Goal: Task Accomplishment & Management: Complete application form

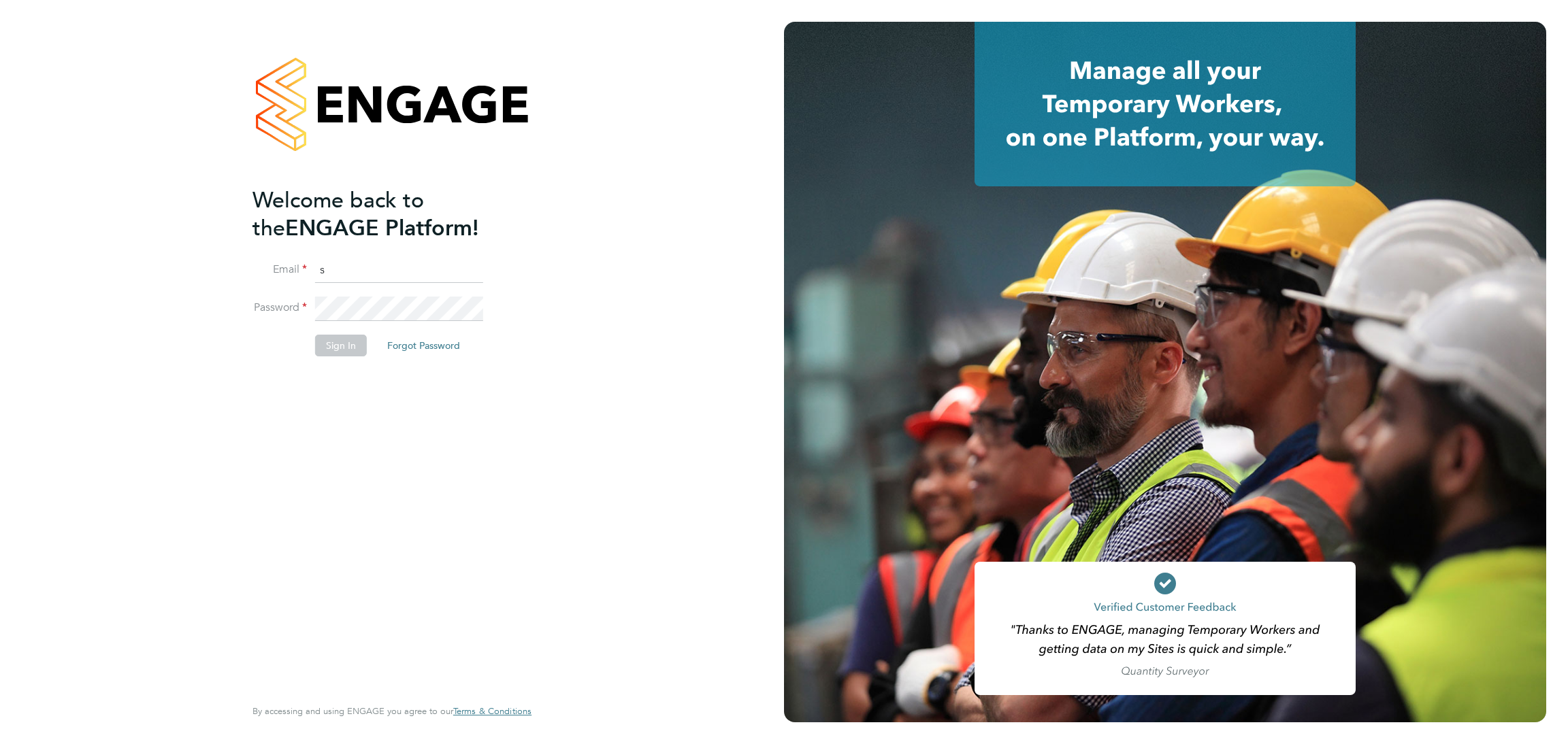
type input "[EMAIL_ADDRESS][DOMAIN_NAME]"
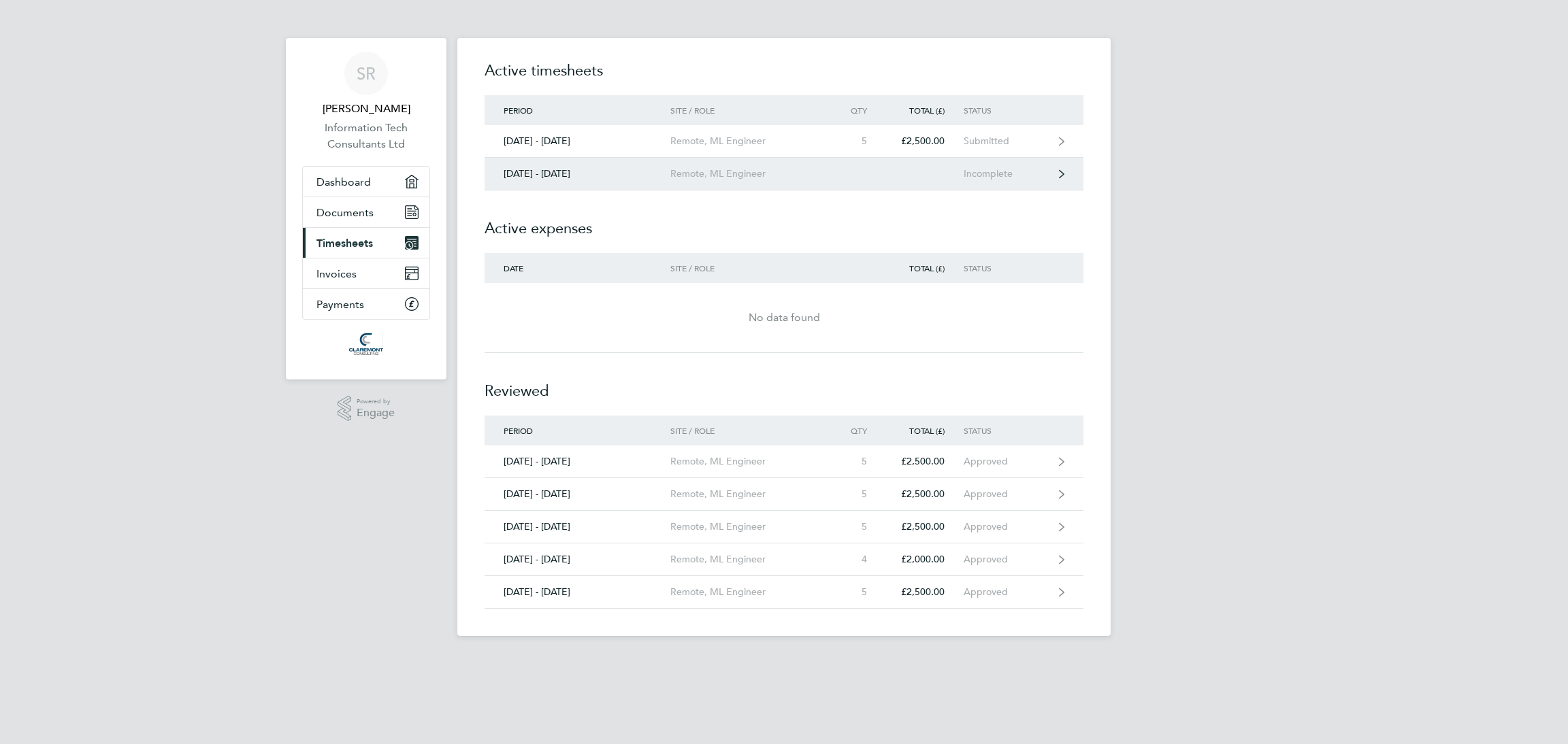
click at [1027, 180] on link "[DATE] - [DATE] Remote, ML Engineer Incomplete" at bounding box center [784, 174] width 599 height 32
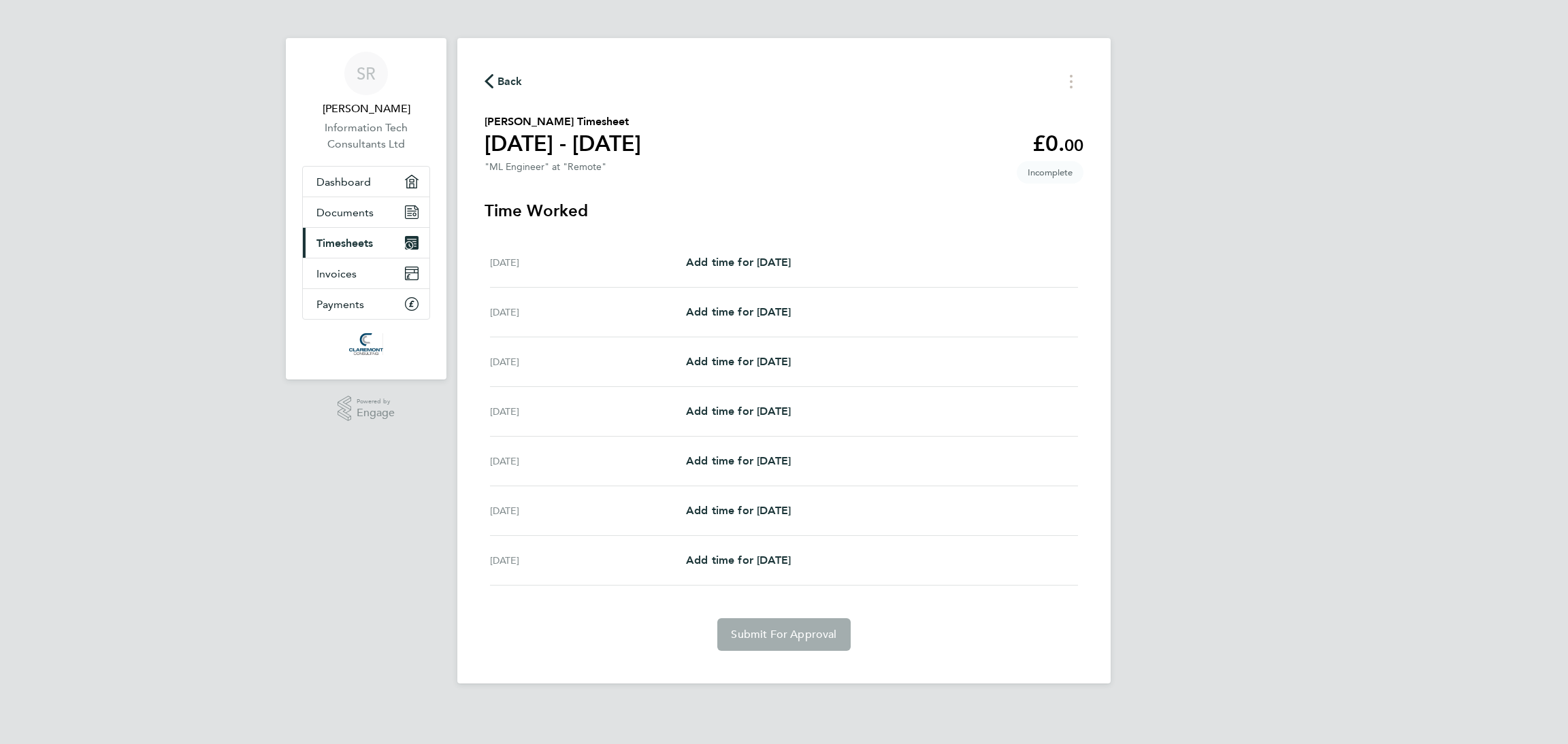
click at [501, 86] on span "Back" at bounding box center [510, 82] width 25 height 16
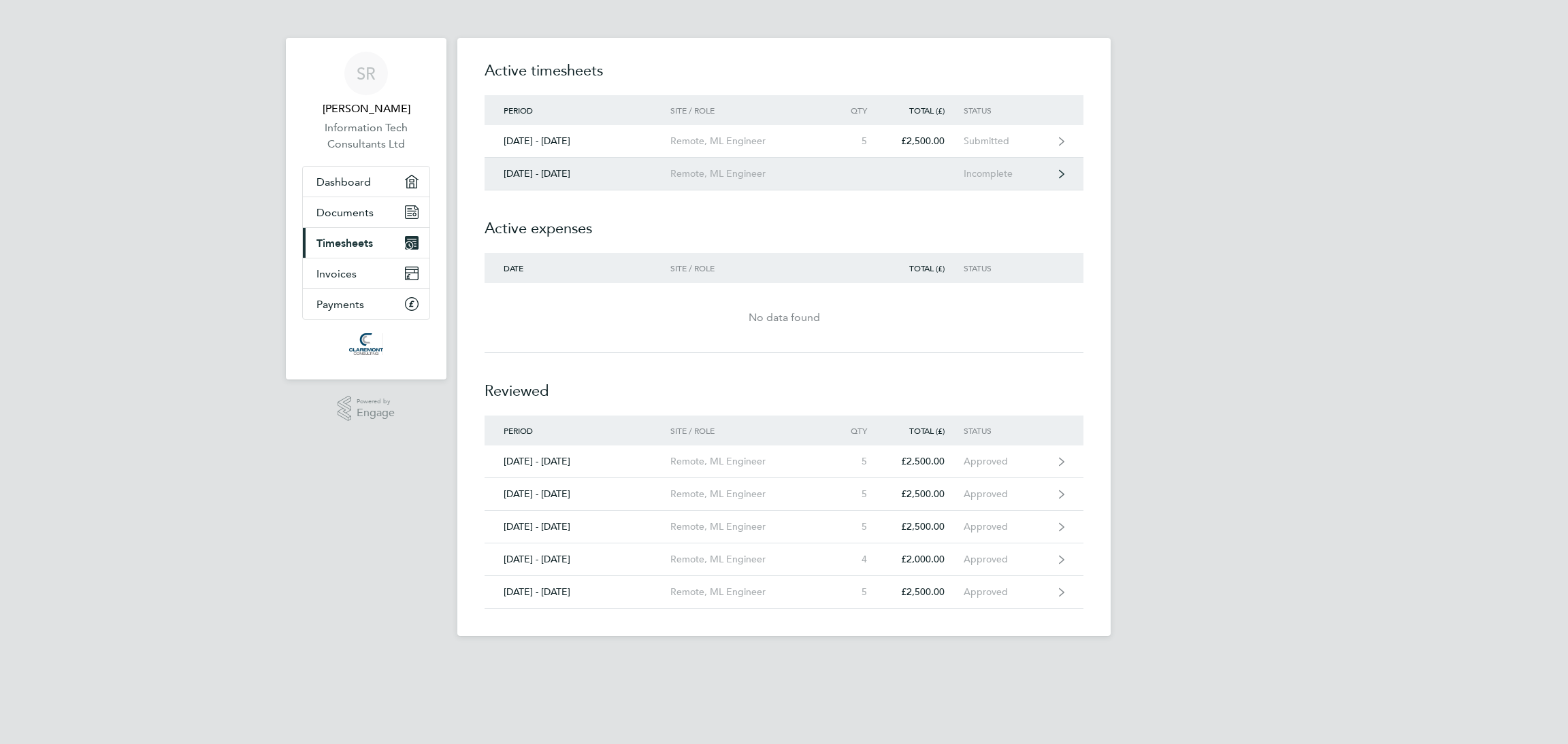
click at [1011, 182] on link "29 Sept - 05 Oct 2025 Remote, ML Engineer Incomplete" at bounding box center [784, 174] width 599 height 32
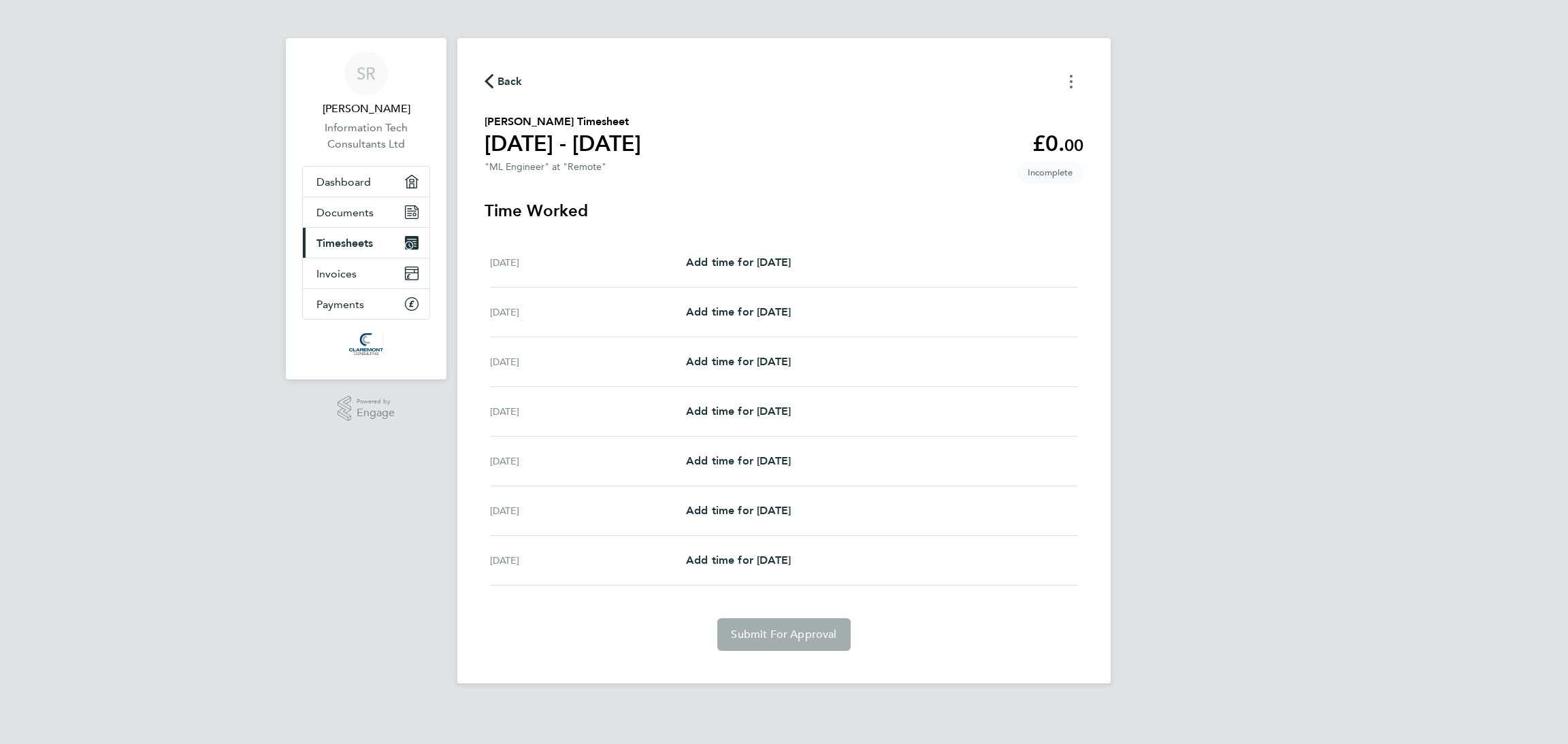
click at [1069, 89] on button "Timesheets Menu" at bounding box center [1071, 81] width 24 height 21
click at [896, 200] on h3 "Time Worked" at bounding box center [784, 211] width 599 height 22
click at [748, 268] on span "Add time for Mon 29 Sep" at bounding box center [738, 262] width 105 height 13
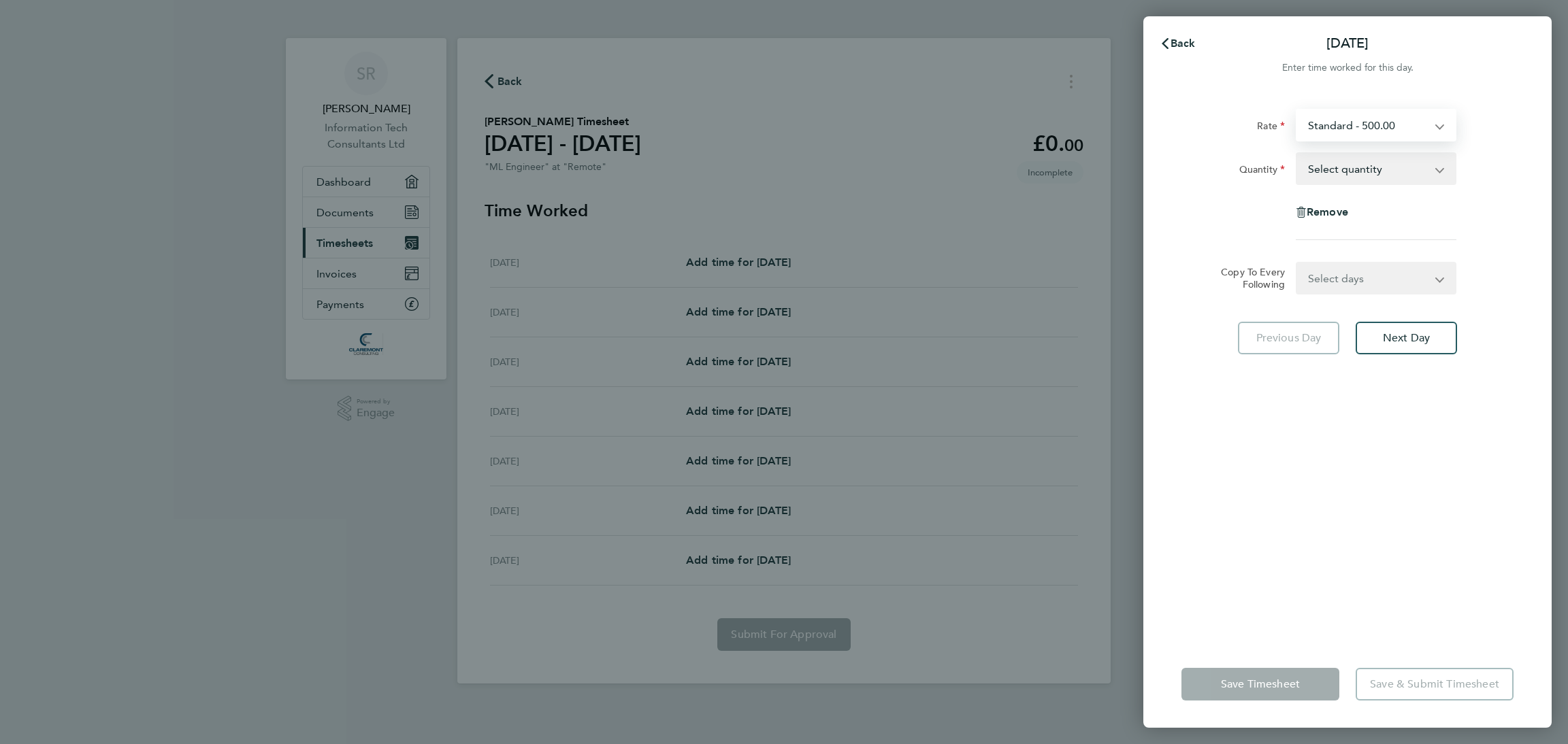
click at [1385, 124] on select "Standard - 500.00" at bounding box center [1368, 125] width 141 height 30
click at [1367, 173] on select "Select quantity 0.5 1" at bounding box center [1368, 169] width 141 height 30
select select "1"
click at [1297, 154] on select "Select quantity 0.5 1" at bounding box center [1368, 169] width 141 height 30
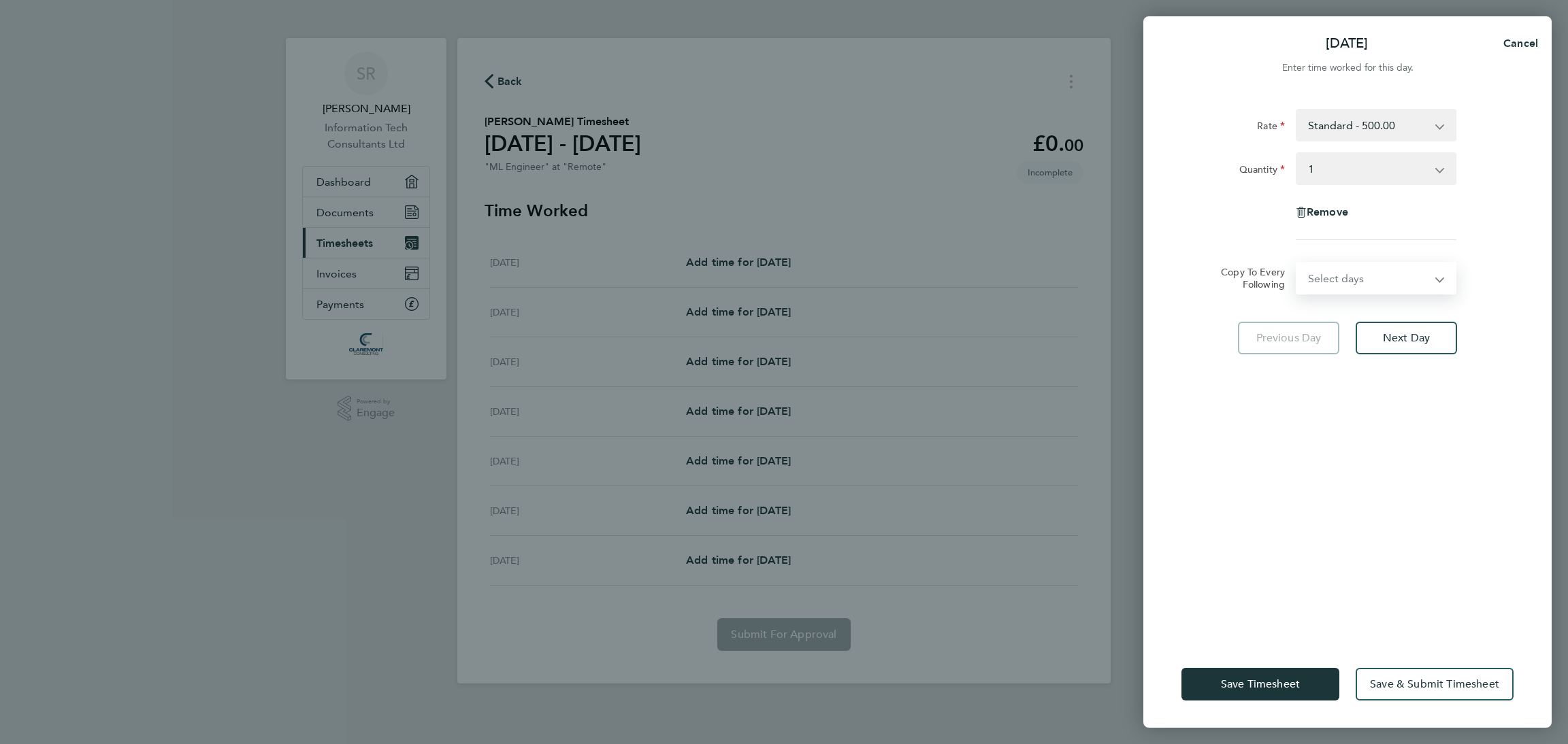
click at [1416, 271] on select "Select days Day Weekday (Mon-Fri) Weekend (Sat-Sun) Tuesday Wednesday Thursday …" at bounding box center [1368, 278] width 143 height 30
select select "WEEKDAY"
click at [1297, 264] on select "Select days Day Weekday (Mon-Fri) Weekend (Sat-Sun) Tuesday Wednesday Thursday …" at bounding box center [1368, 278] width 143 height 30
select select "2025-10-05"
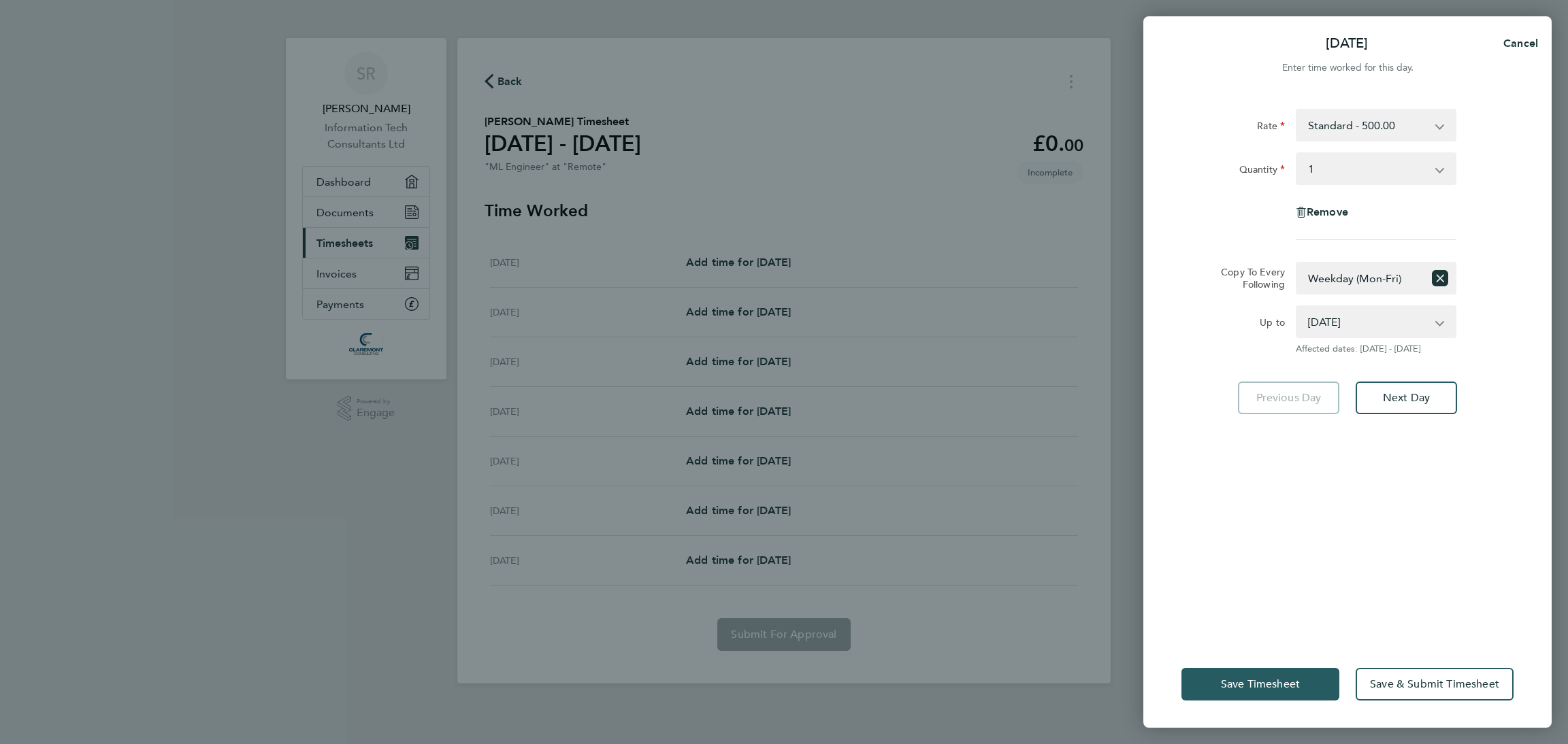
click at [1234, 682] on span "Save Timesheet" at bounding box center [1260, 684] width 79 height 14
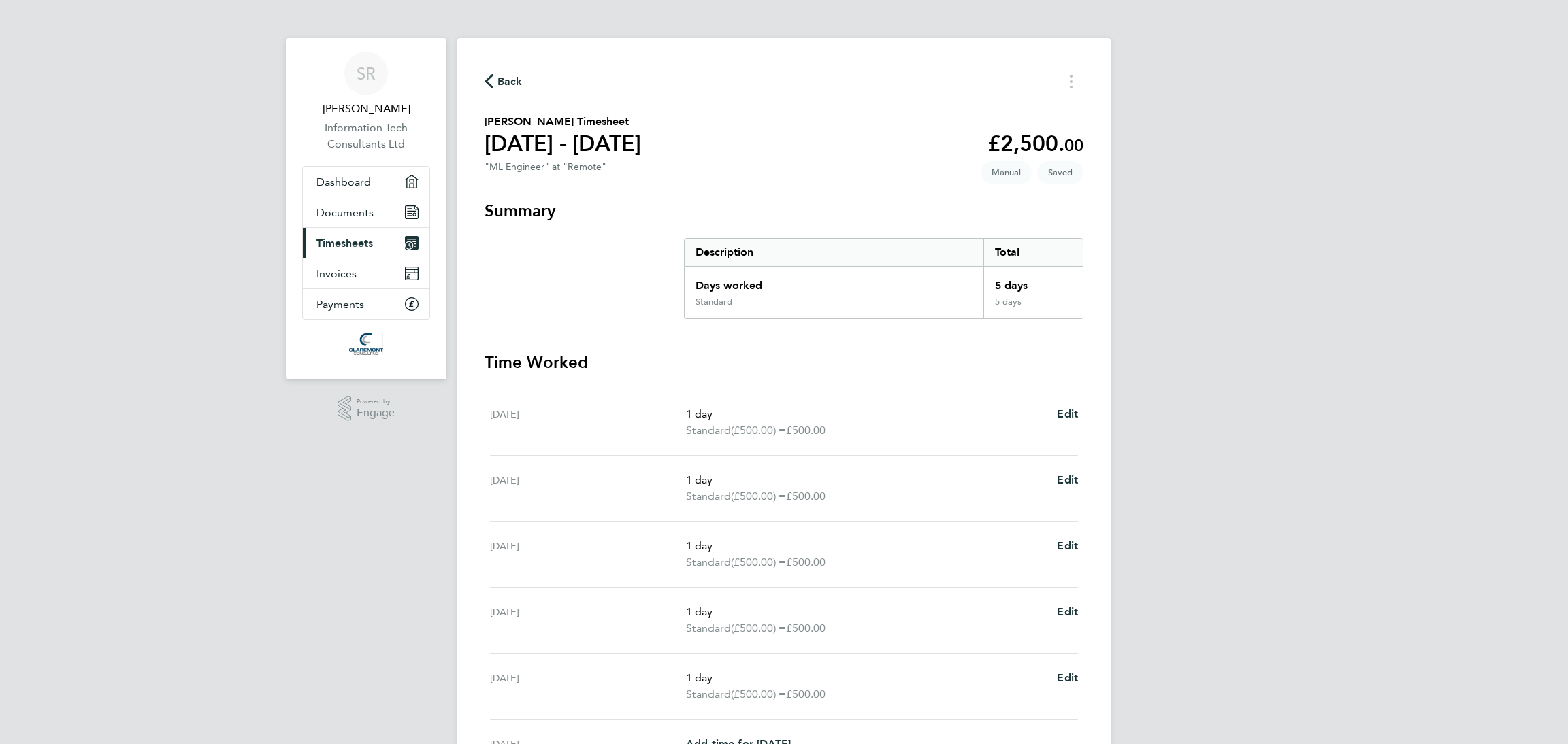
click at [498, 82] on span "Back" at bounding box center [510, 82] width 25 height 16
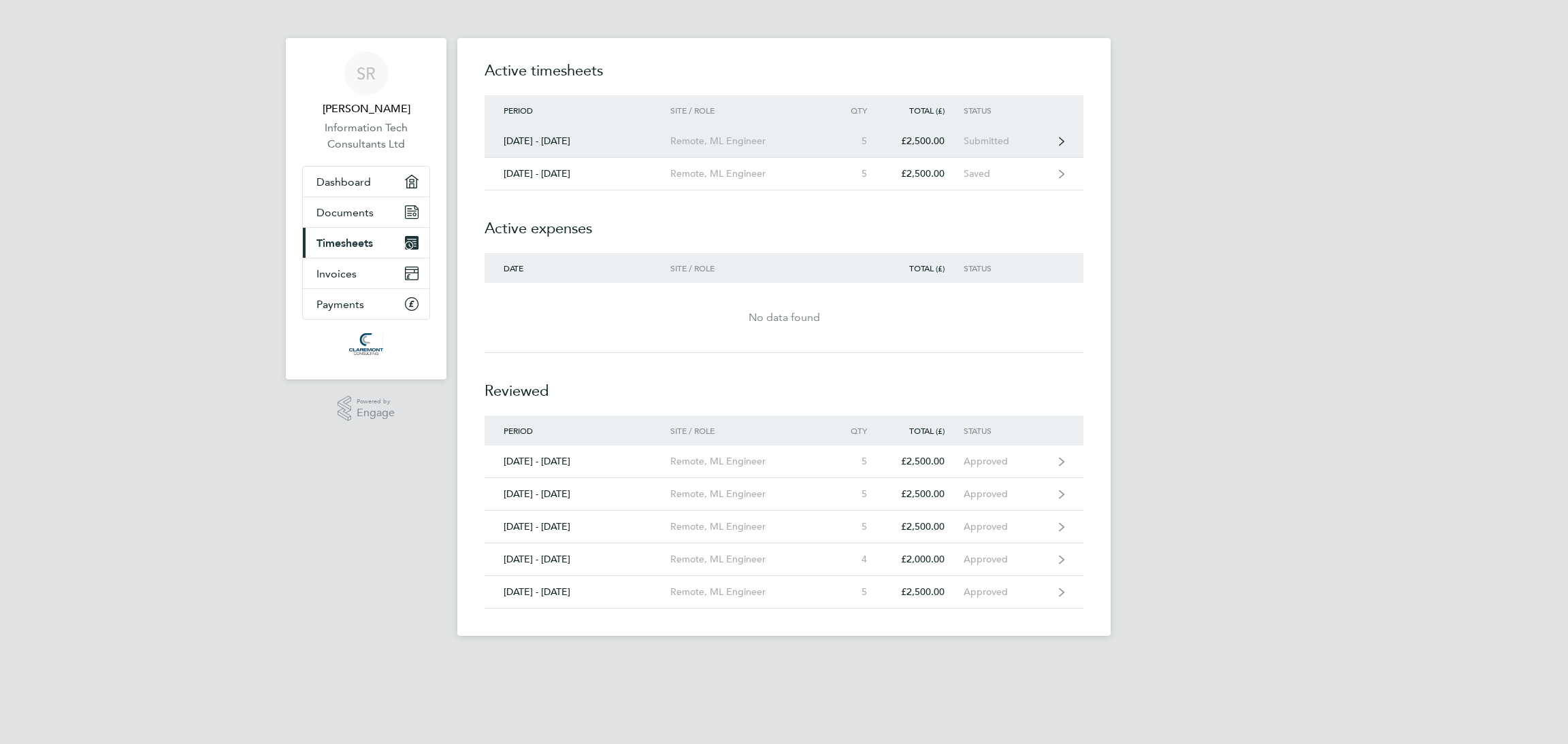
click at [1052, 153] on link "22 - 28 Sept 2025 Remote, ML Engineer 5 £2,500.00 Submitted" at bounding box center [784, 141] width 599 height 32
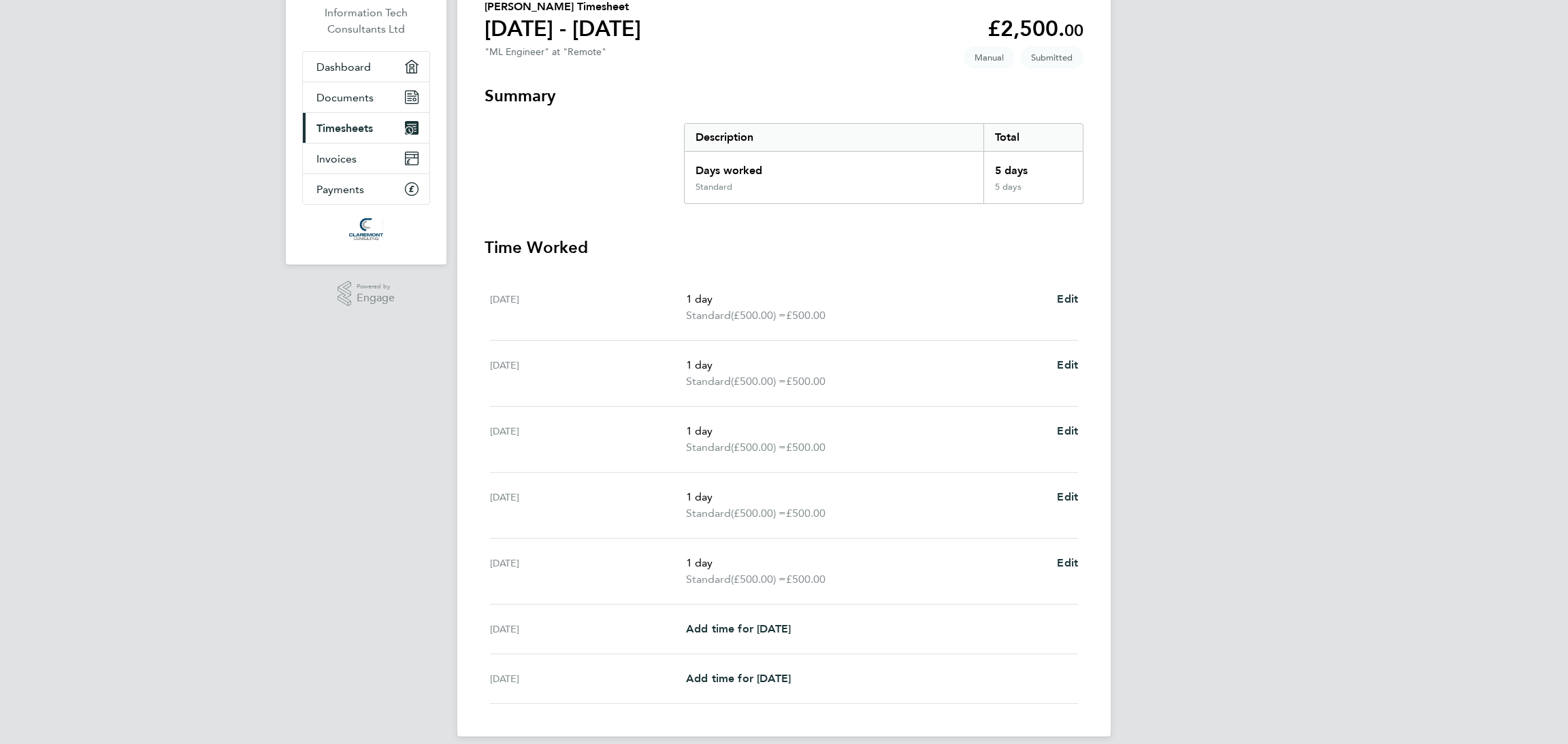
scroll to position [130, 0]
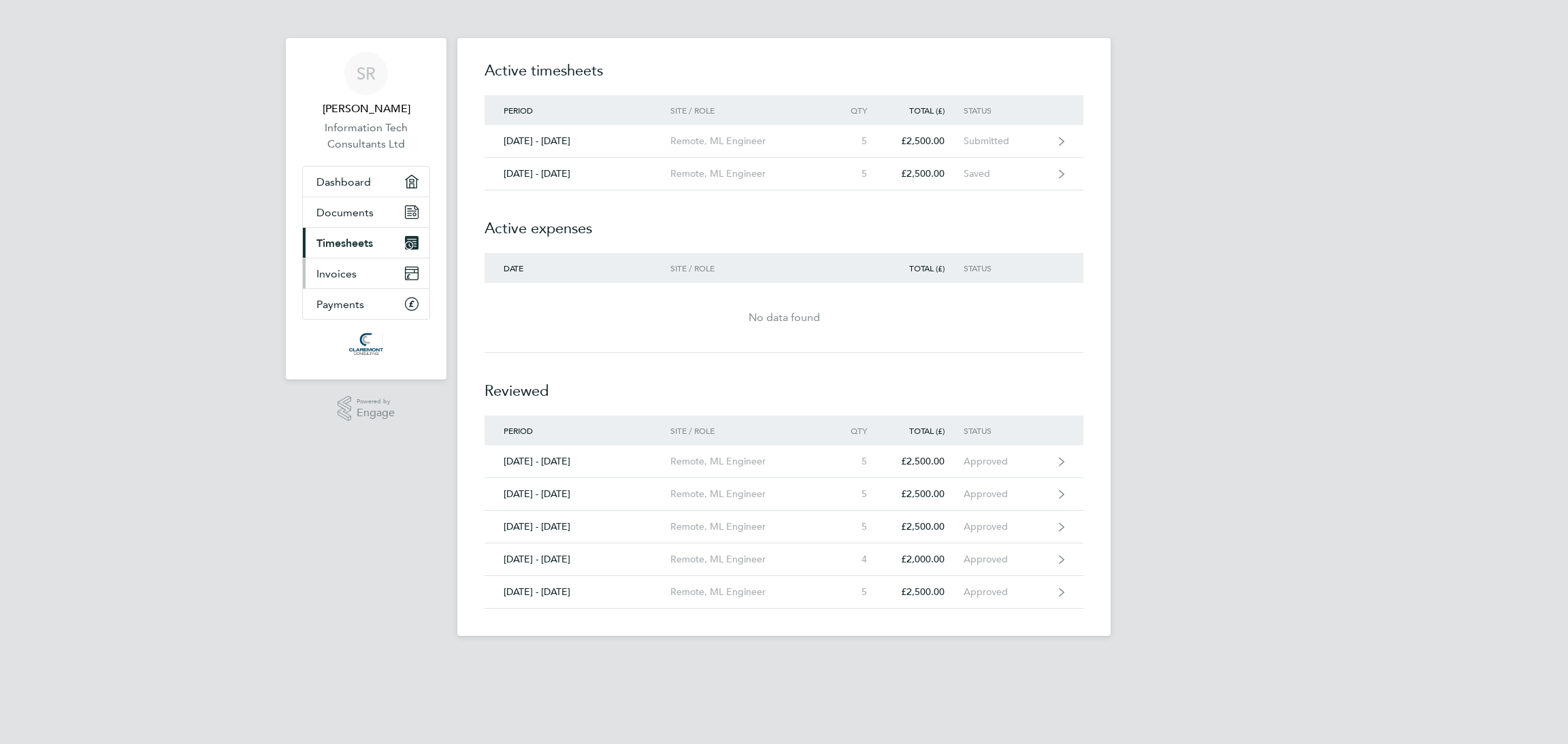
click at [304, 268] on link "Invoices" at bounding box center [366, 273] width 127 height 30
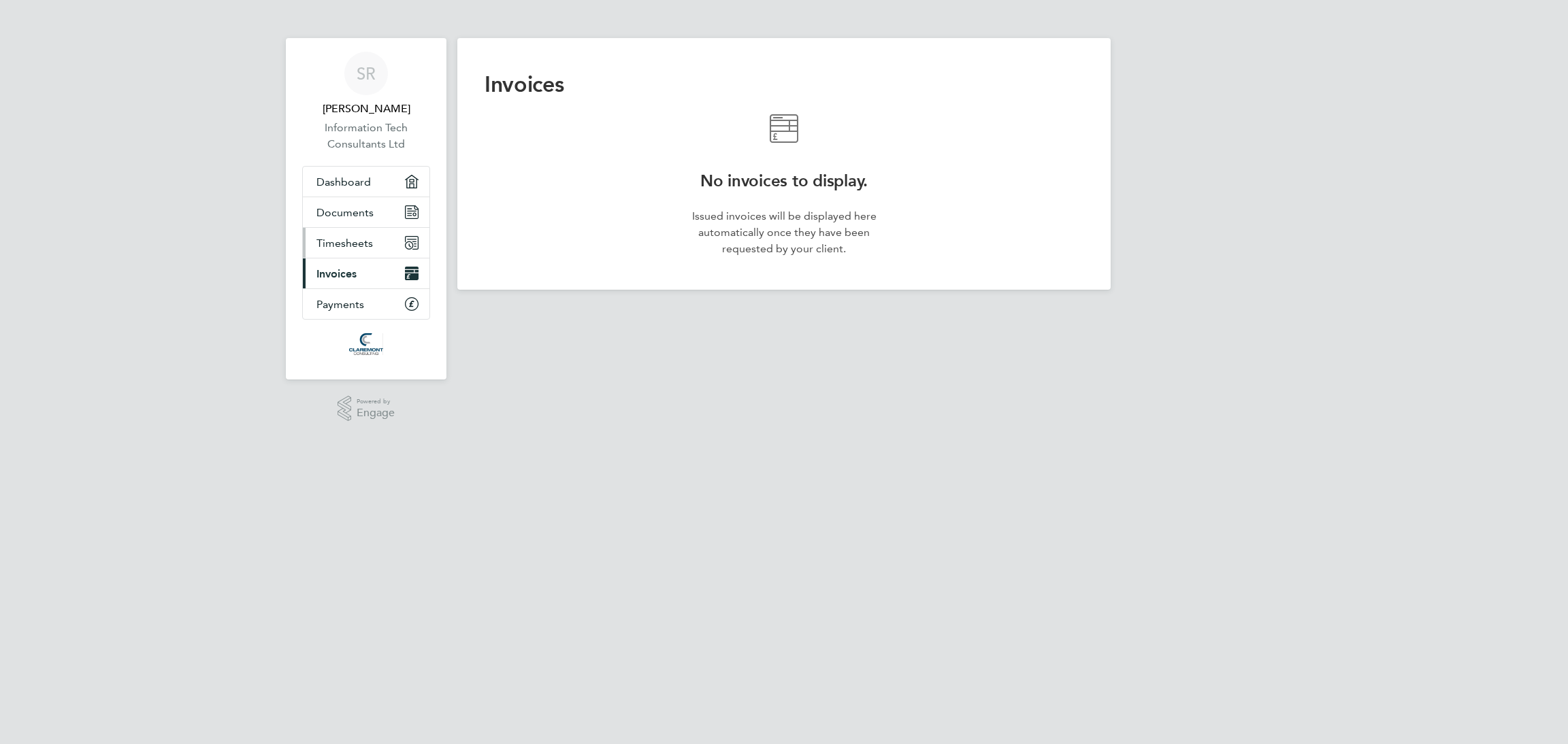
click at [349, 241] on span "Timesheets" at bounding box center [345, 243] width 57 height 13
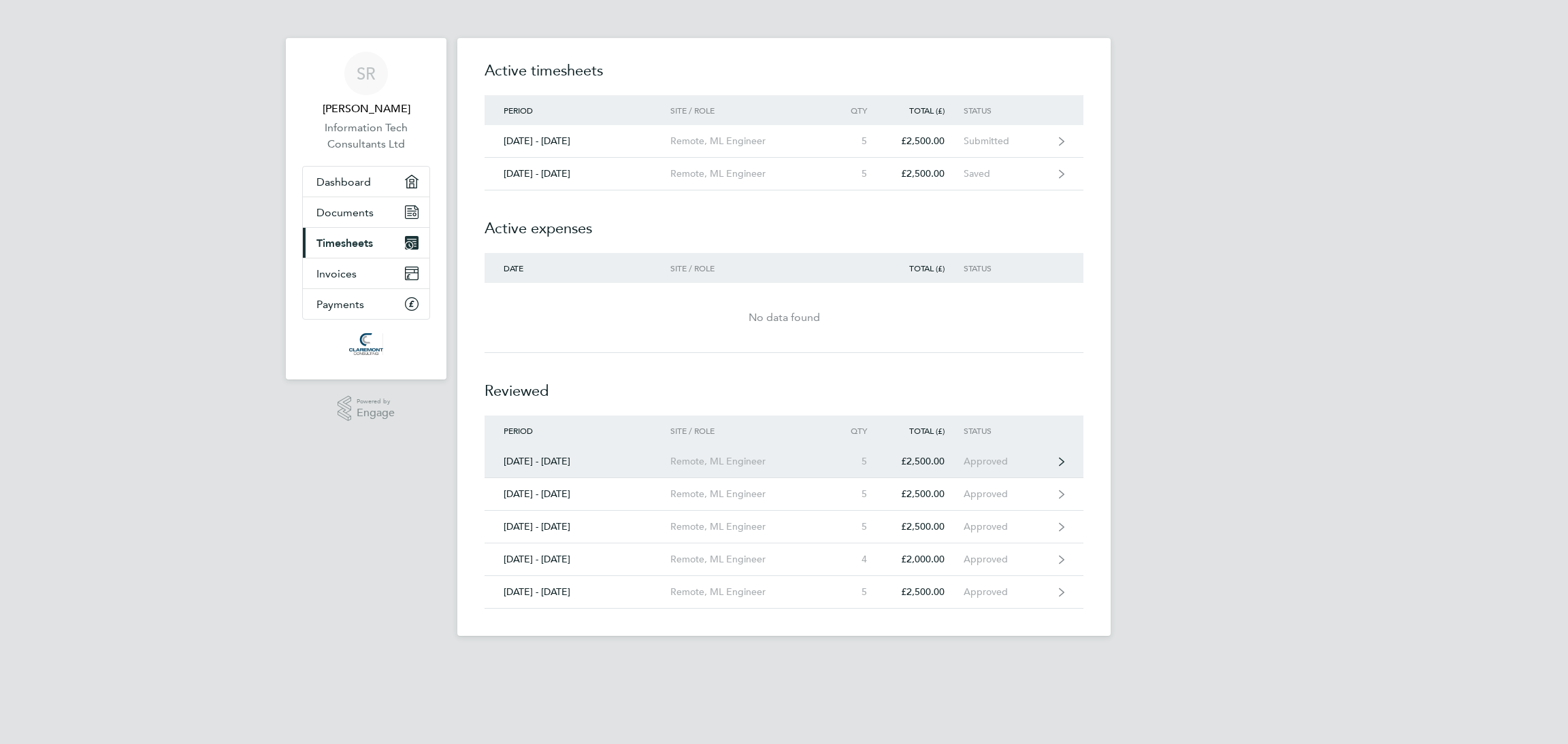
click at [1050, 463] on link "15 - 21 Sept 2025 Remote, ML Engineer 5 £2,500.00 Approved" at bounding box center [784, 462] width 599 height 32
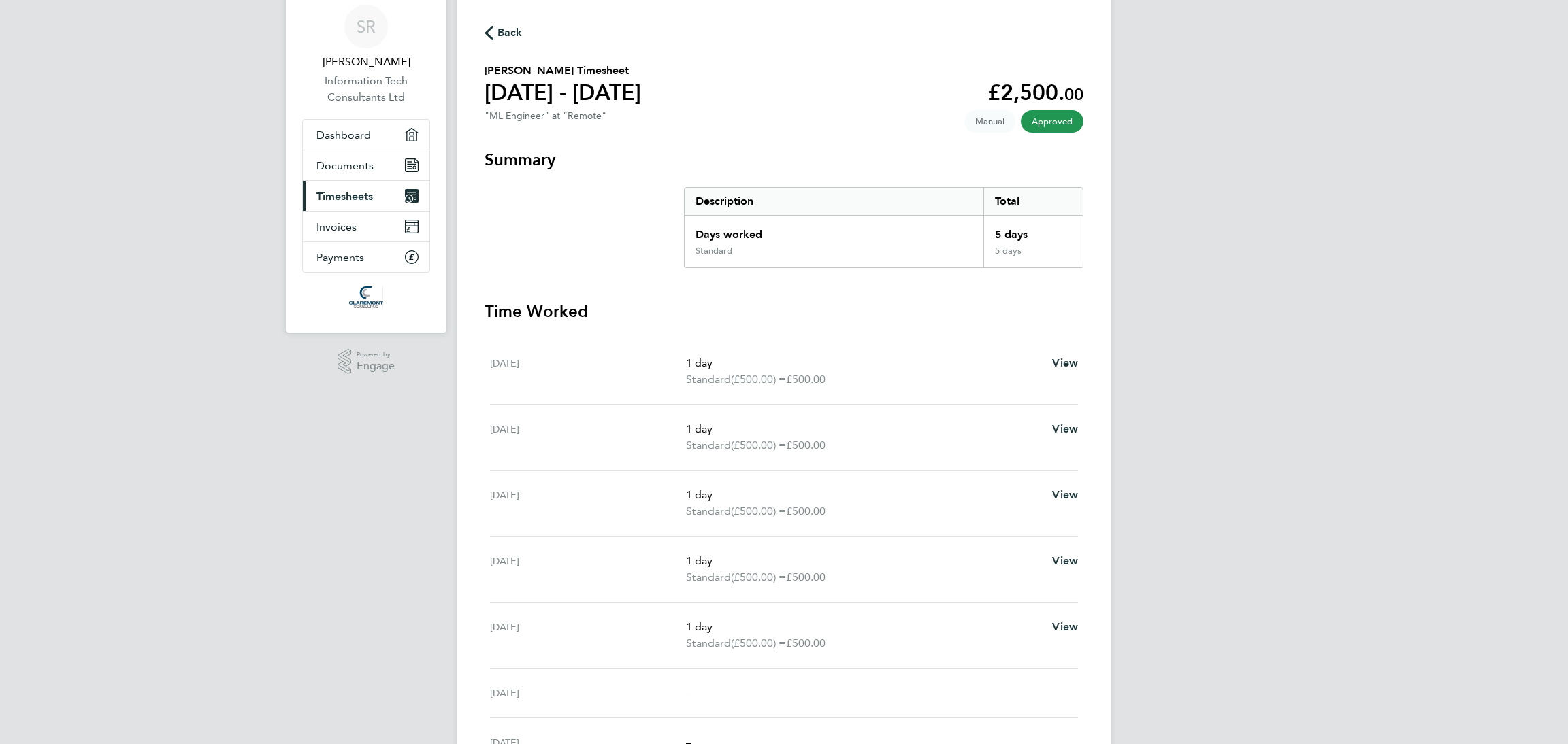
scroll to position [48, 0]
click at [488, 31] on icon "button" at bounding box center [489, 32] width 9 height 15
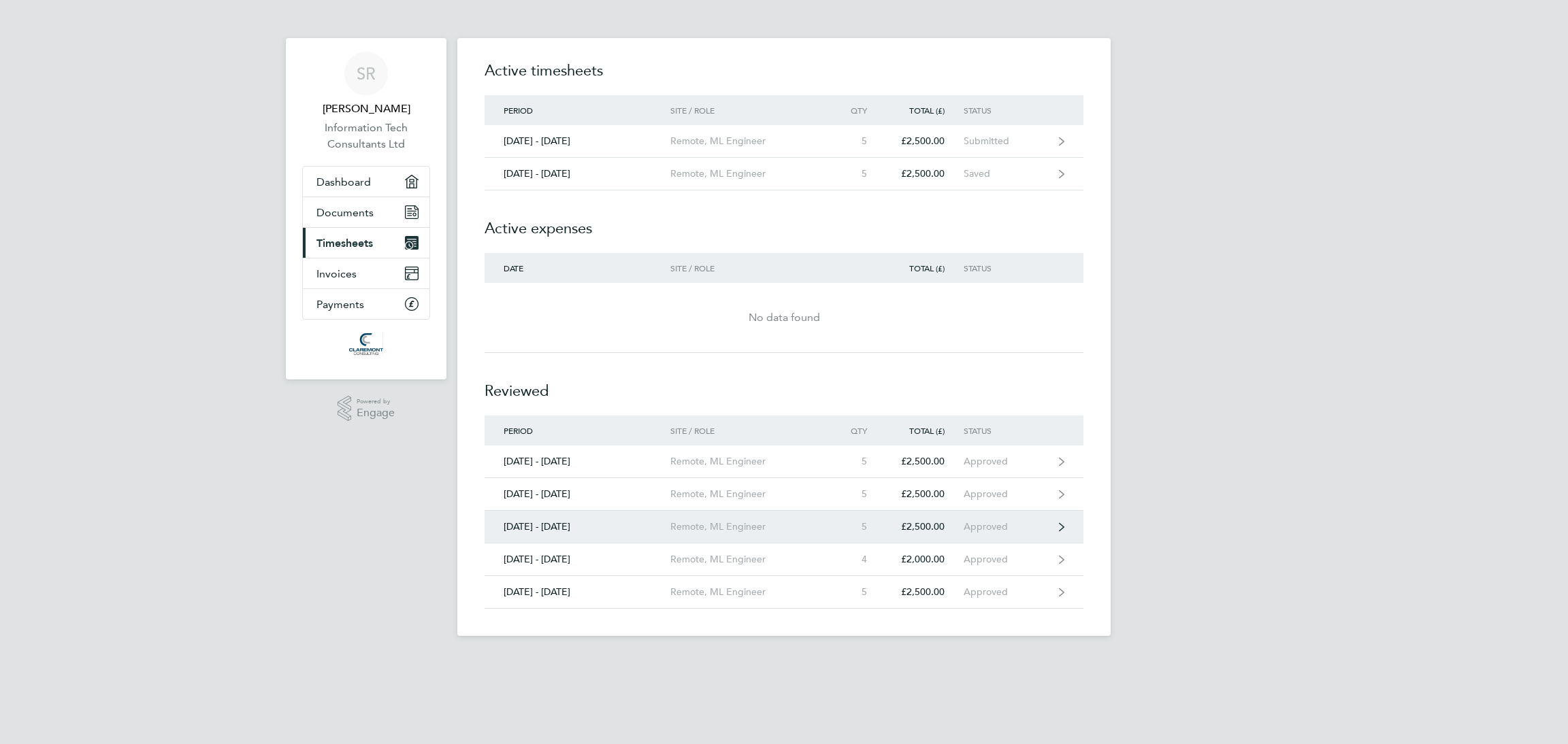
click at [972, 530] on div "Approved" at bounding box center [1005, 527] width 84 height 11
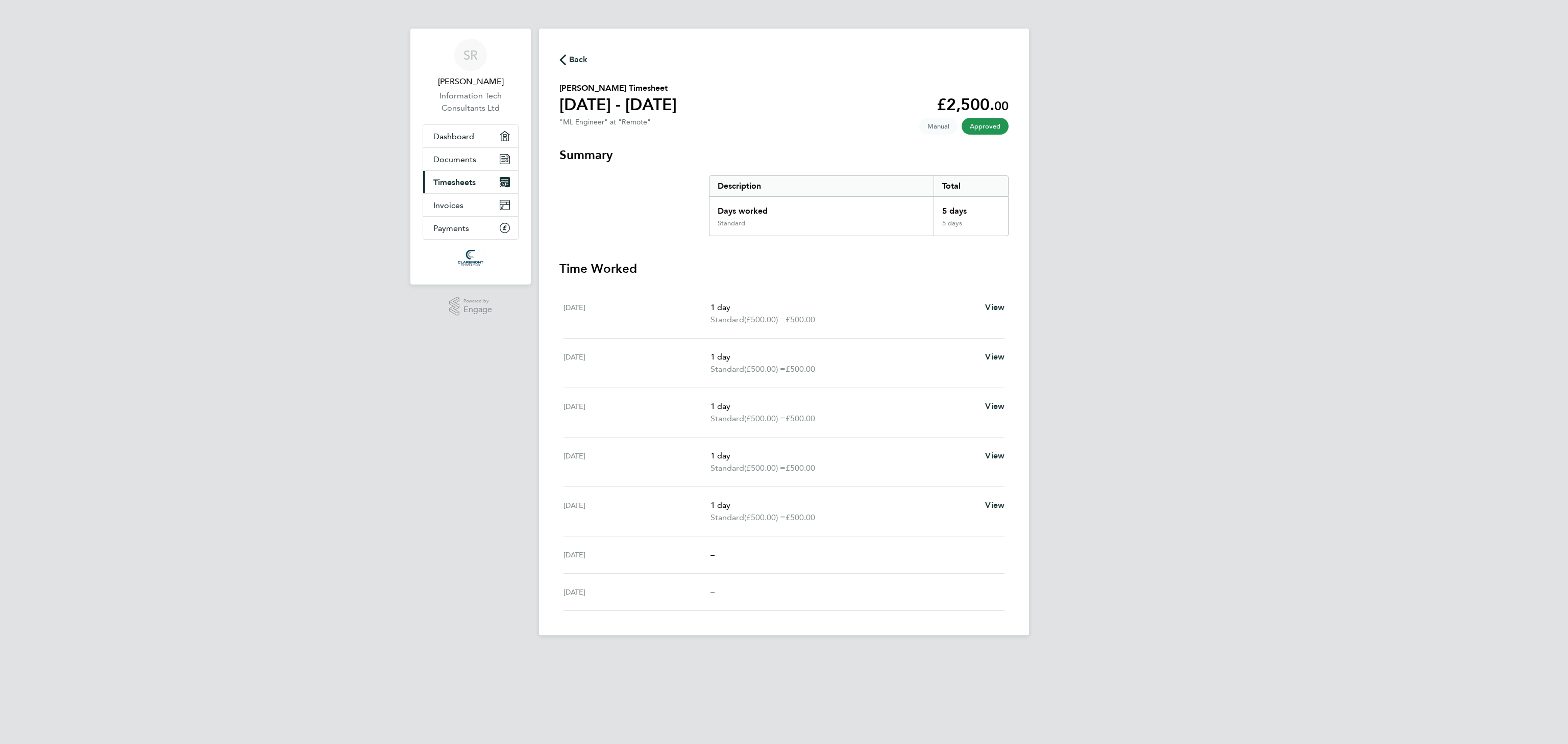
click at [1175, 344] on div "SR Sparsh Rawal Information Tech Consultants Ltd Applications: Dashboard Docume…" at bounding box center [784, 326] width 1568 height 652
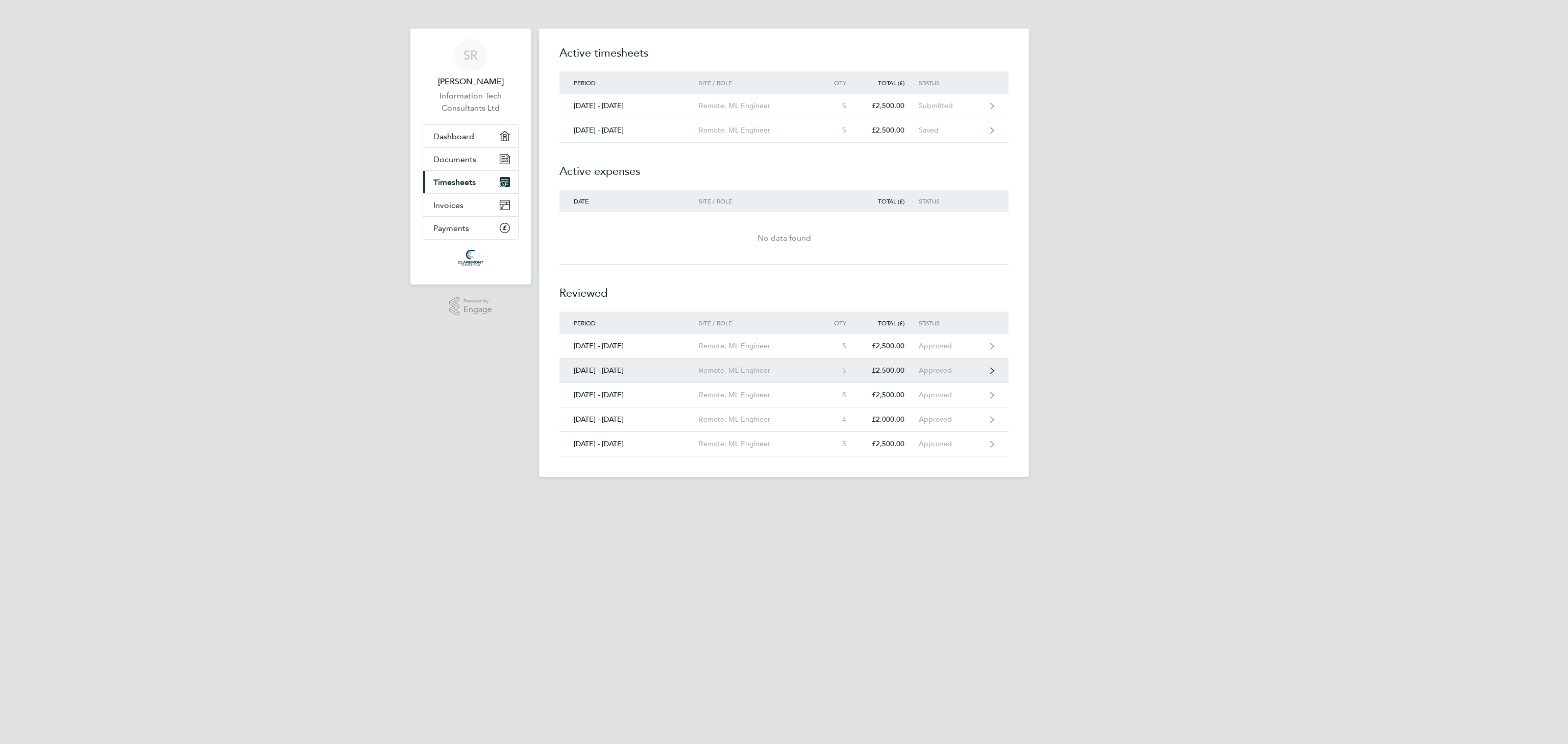
click at [615, 371] on div "08 - 14 Sept 2025" at bounding box center [629, 370] width 139 height 9
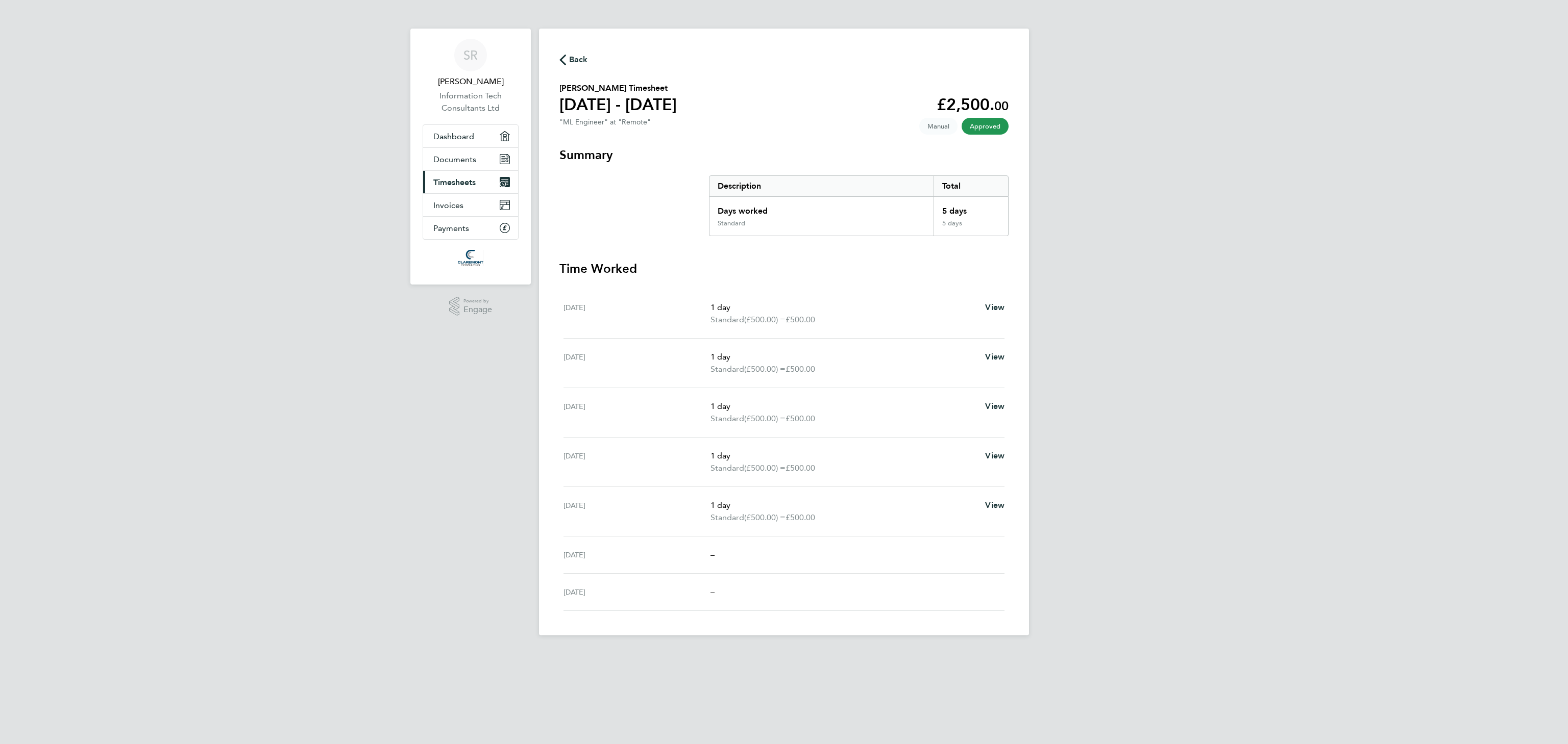
click at [572, 54] on span "Back" at bounding box center [578, 60] width 19 height 12
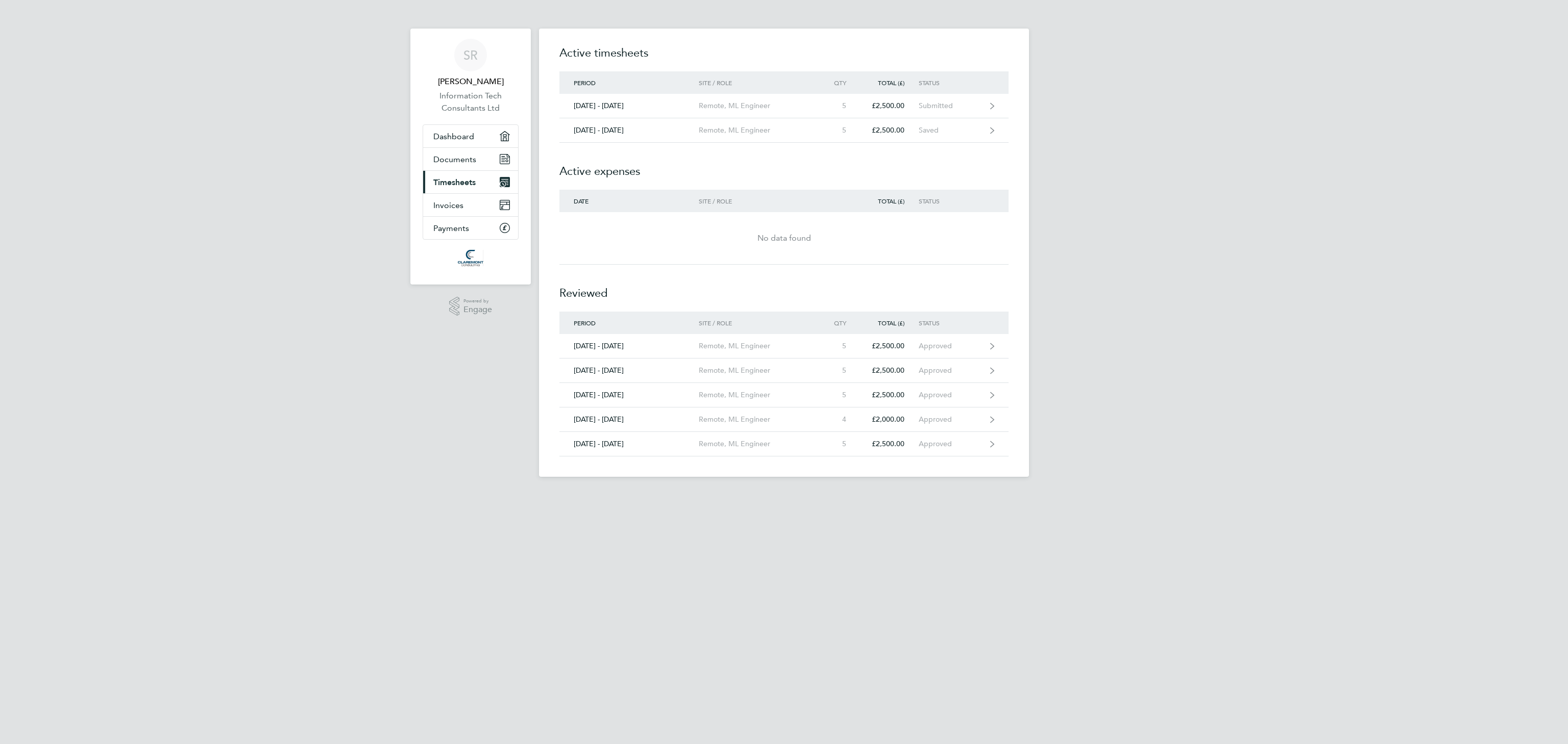
click at [1014, 476] on div "Timesheets Expenses Active timesheets Period Site / Role Qty Total (£) Status 2…" at bounding box center [784, 252] width 490 height 448
click at [983, 346] on link "15 - 21 Sept 2025 Remote, ML Engineer 5 £2,500.00 Approved" at bounding box center [784, 346] width 449 height 24
click at [692, 96] on link "22 - 28 Sept 2025 Remote, ML Engineer 5 £2,500.00 Submitted" at bounding box center [784, 106] width 449 height 24
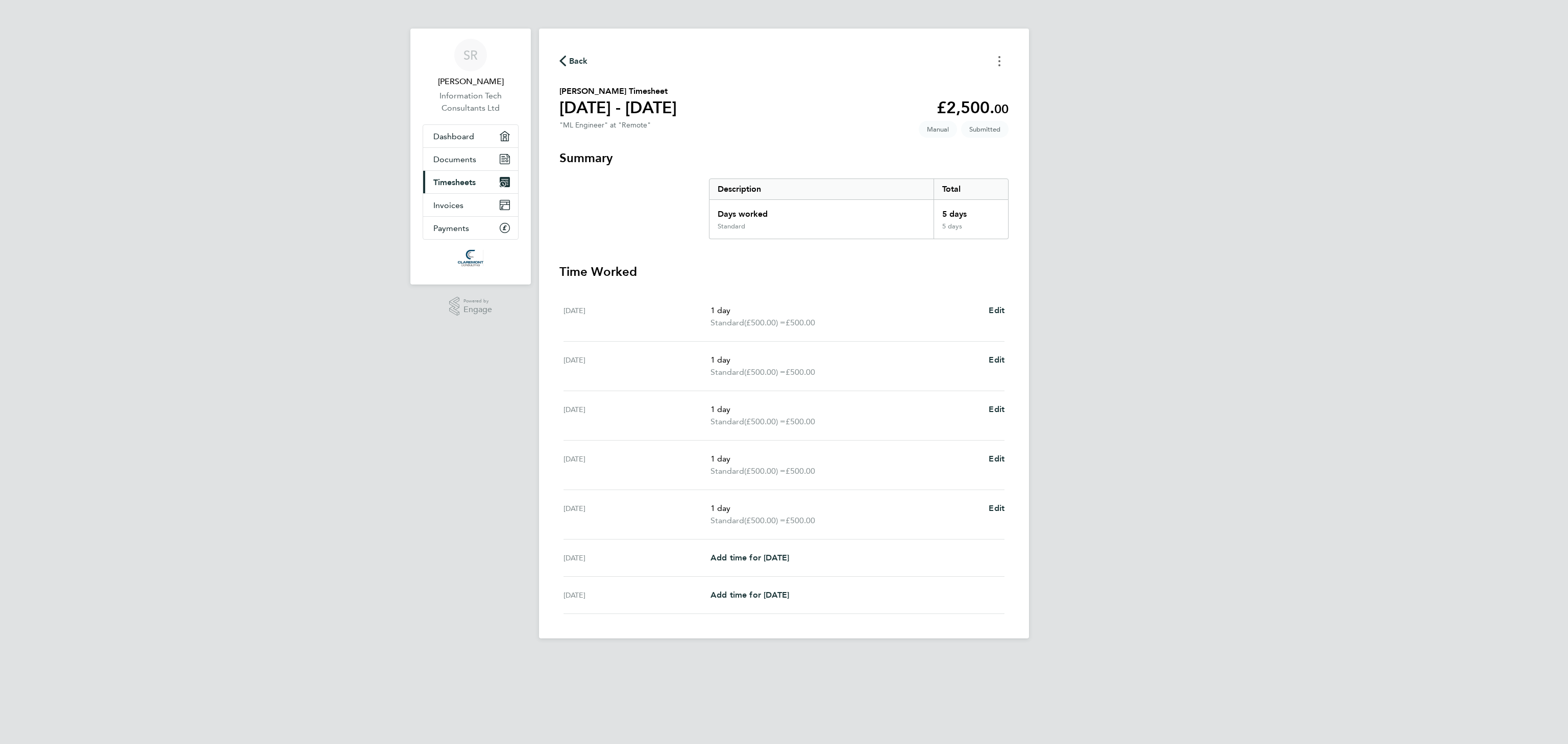
click at [1001, 53] on button "Timesheets Menu" at bounding box center [999, 61] width 18 height 16
click at [1175, 144] on div "SR Sparsh Rawal Information Tech Consultants Ltd Applications: Dashboard Docume…" at bounding box center [784, 327] width 1568 height 655
